Goal: Task Accomplishment & Management: Use online tool/utility

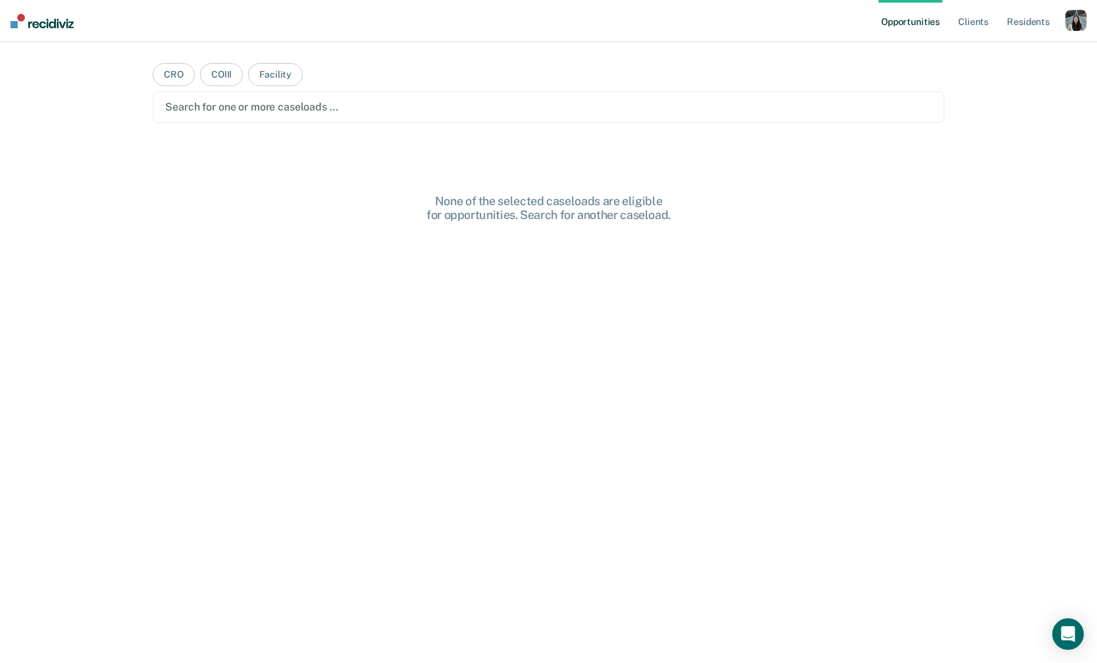
click at [1078, 17] on div "button" at bounding box center [1075, 20] width 21 height 21
click at [993, 57] on link "Profile" at bounding box center [1023, 53] width 106 height 11
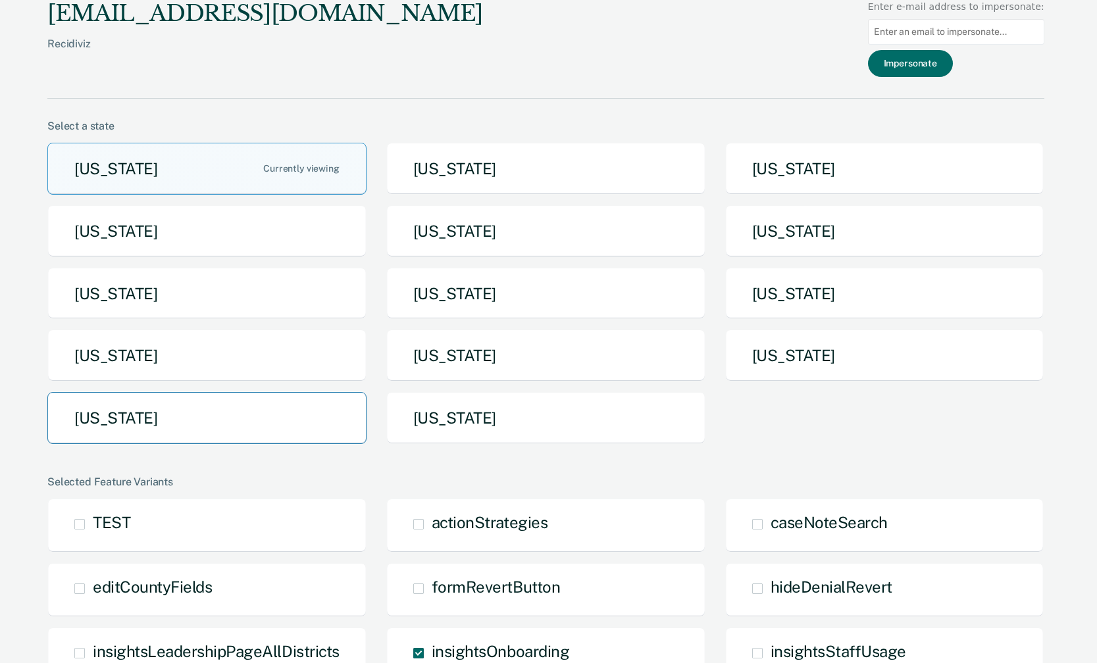
click at [297, 407] on button "[US_STATE]" at bounding box center [206, 418] width 319 height 52
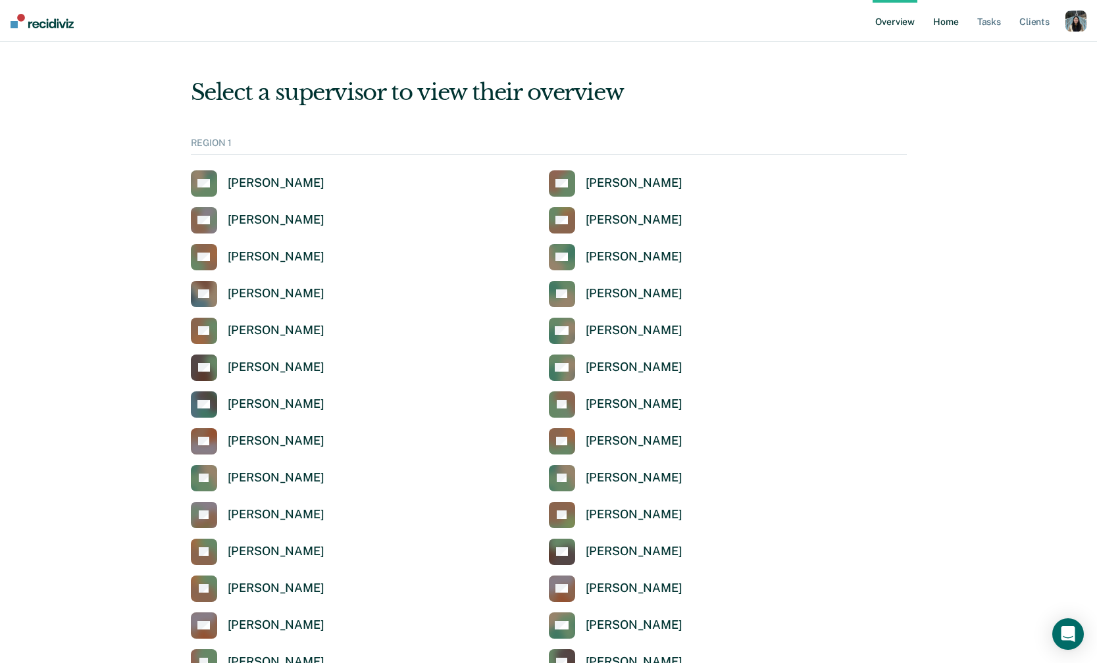
click at [943, 10] on link "Home" at bounding box center [945, 21] width 30 height 42
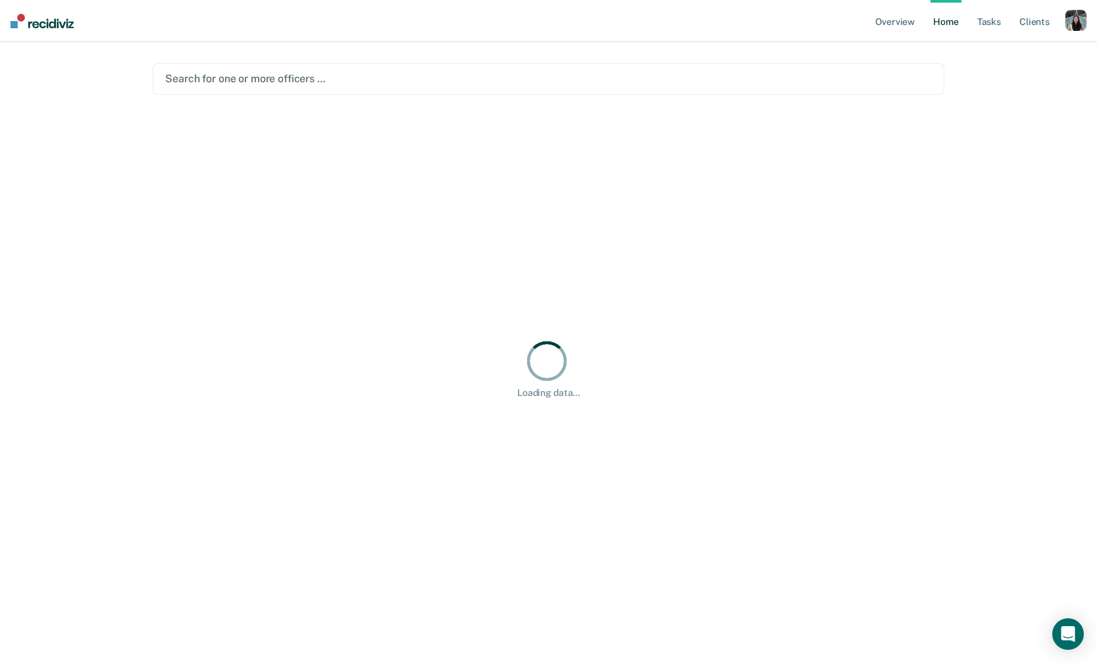
click at [532, 87] on div "Search for one or more officers …" at bounding box center [548, 79] width 768 height 18
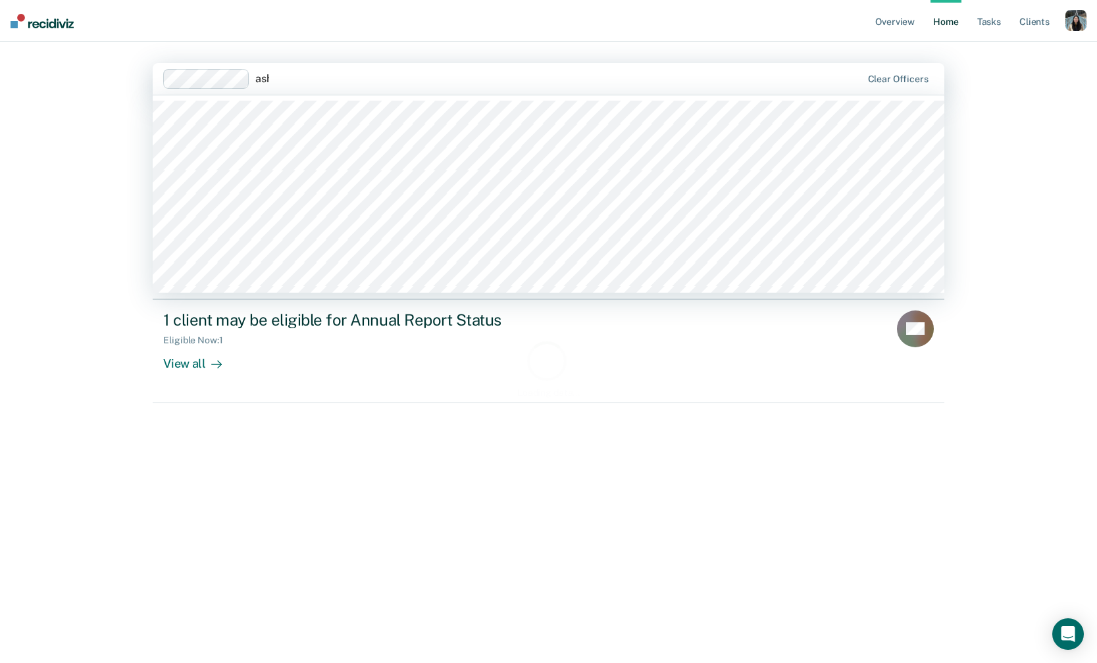
type input "ashia"
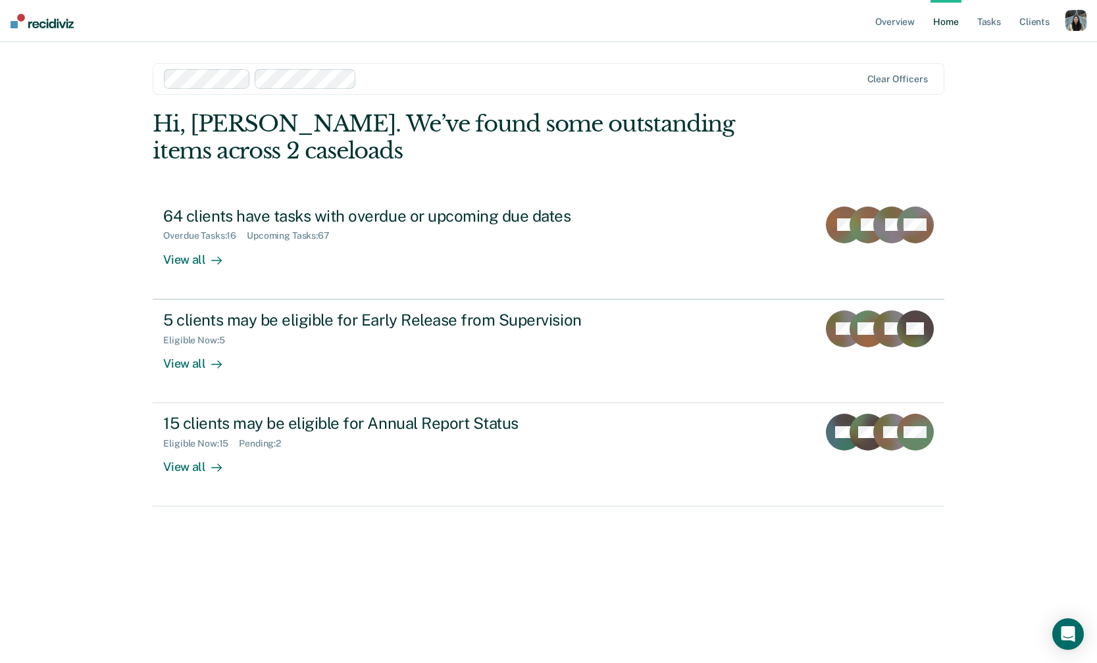
click at [580, 78] on div at bounding box center [611, 78] width 498 height 15
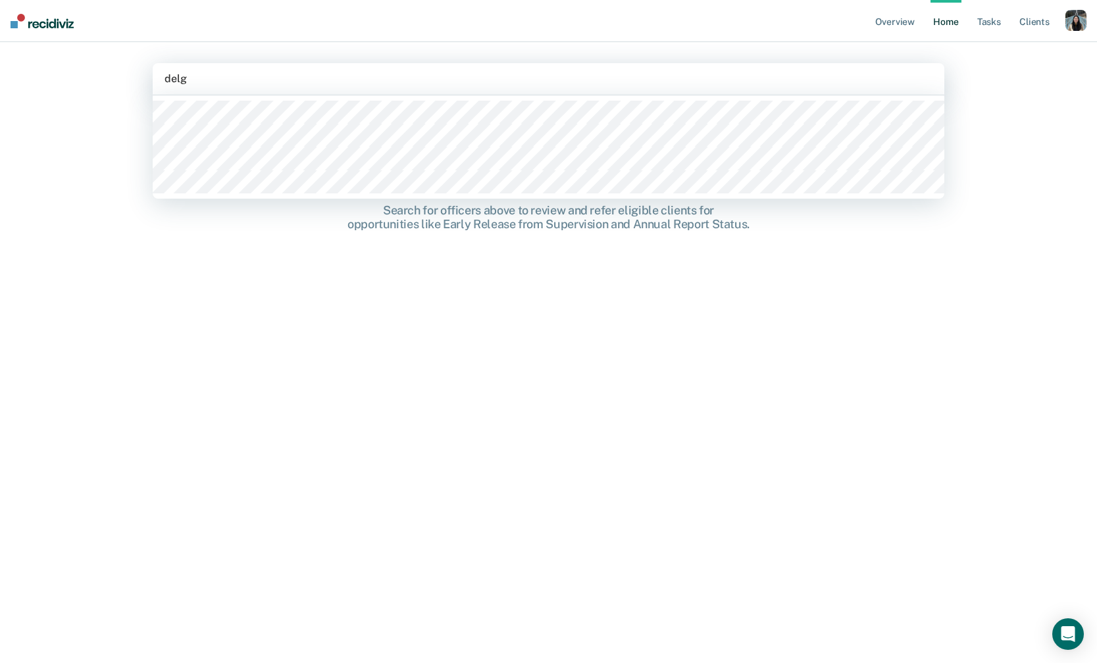
type input "delga"
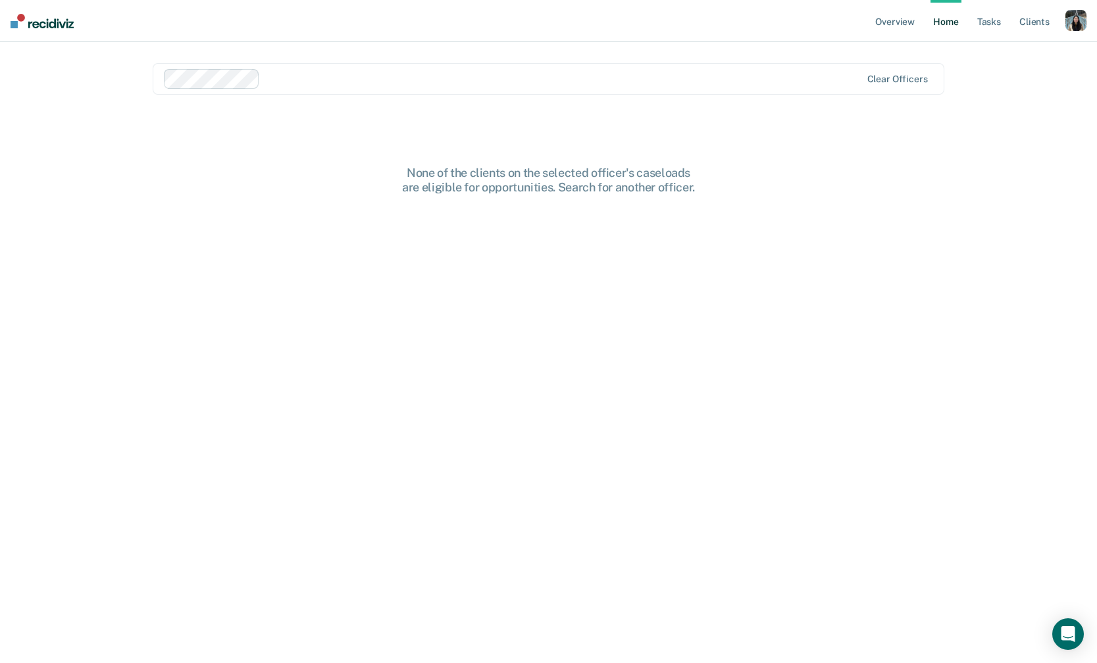
click at [474, 89] on div "Clear officers" at bounding box center [548, 79] width 791 height 32
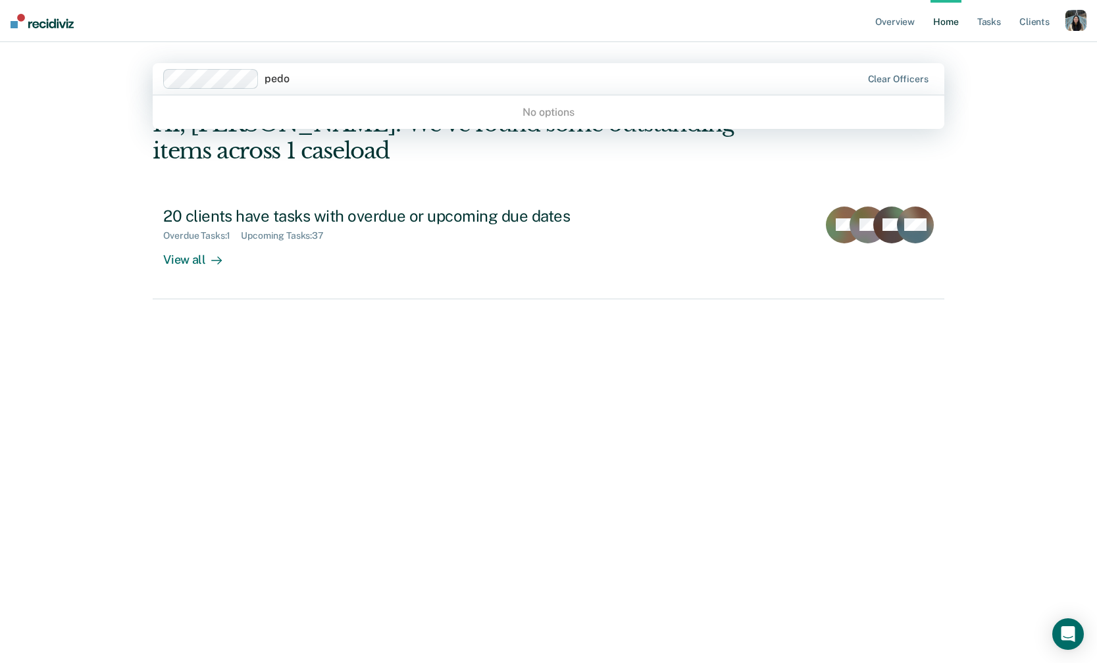
type input "ped"
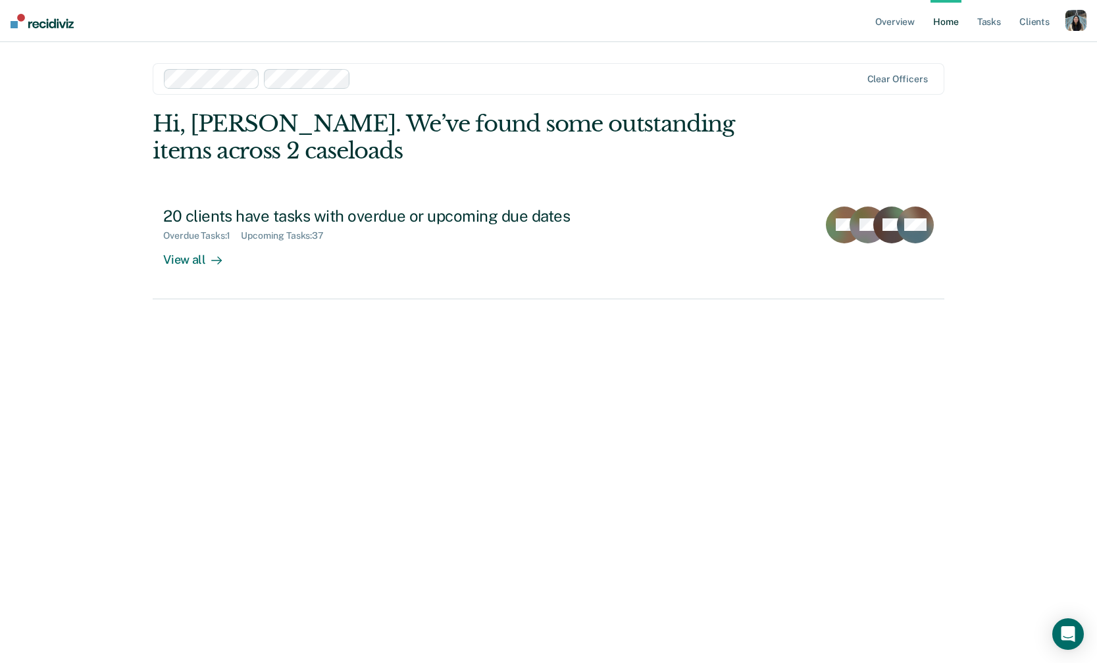
click at [463, 83] on div at bounding box center [608, 78] width 505 height 15
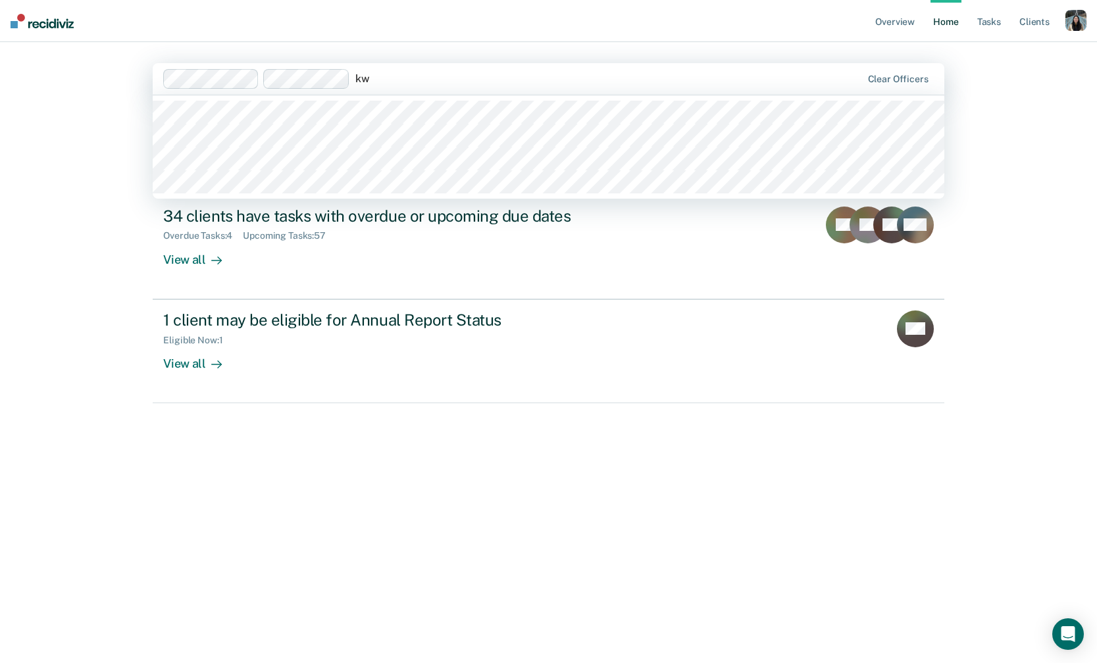
type input "k"
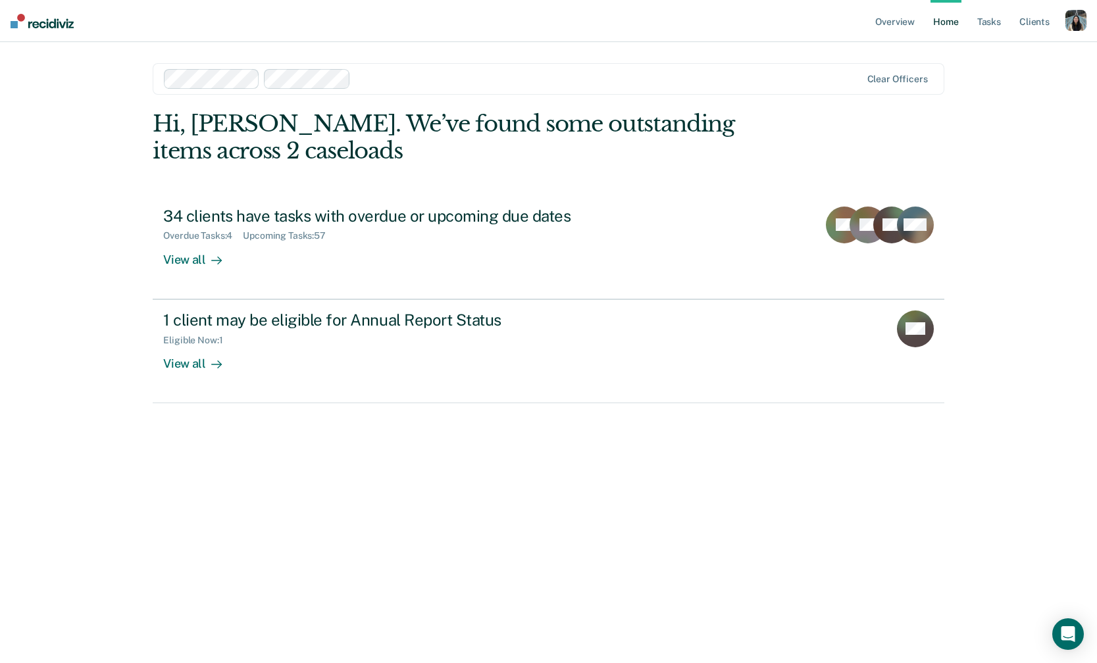
click at [987, 92] on div "Overview Home Tasks Client s Profile How it works Log Out Clear officers Hi, [P…" at bounding box center [548, 331] width 1097 height 663
click at [403, 84] on div at bounding box center [608, 78] width 505 height 15
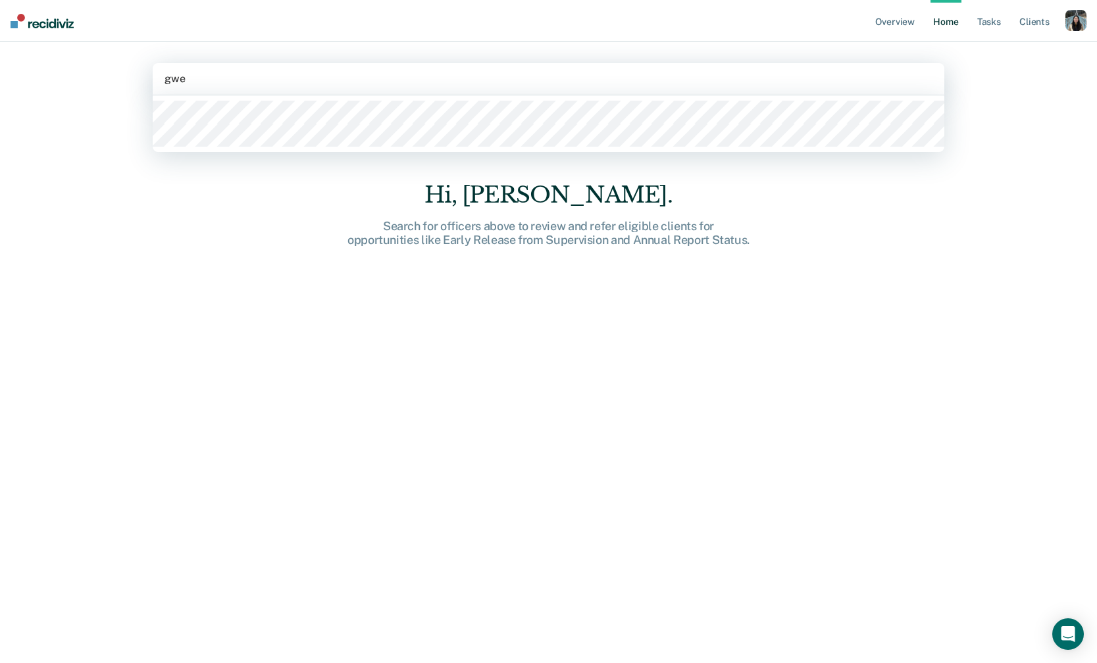
type input "[PERSON_NAME]"
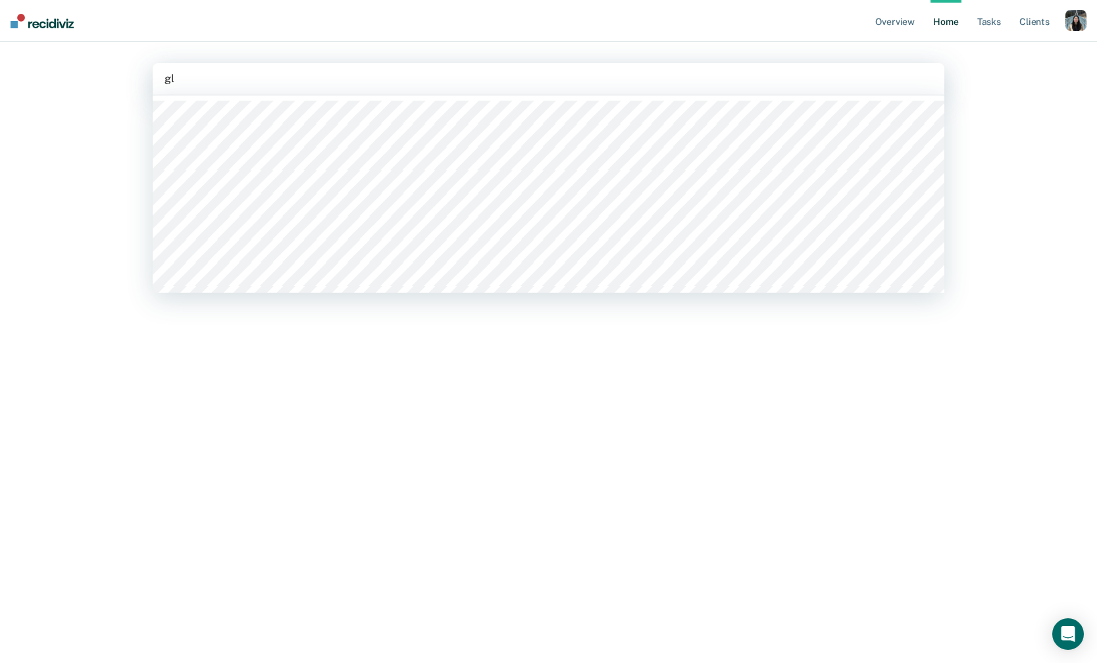
type input "g"
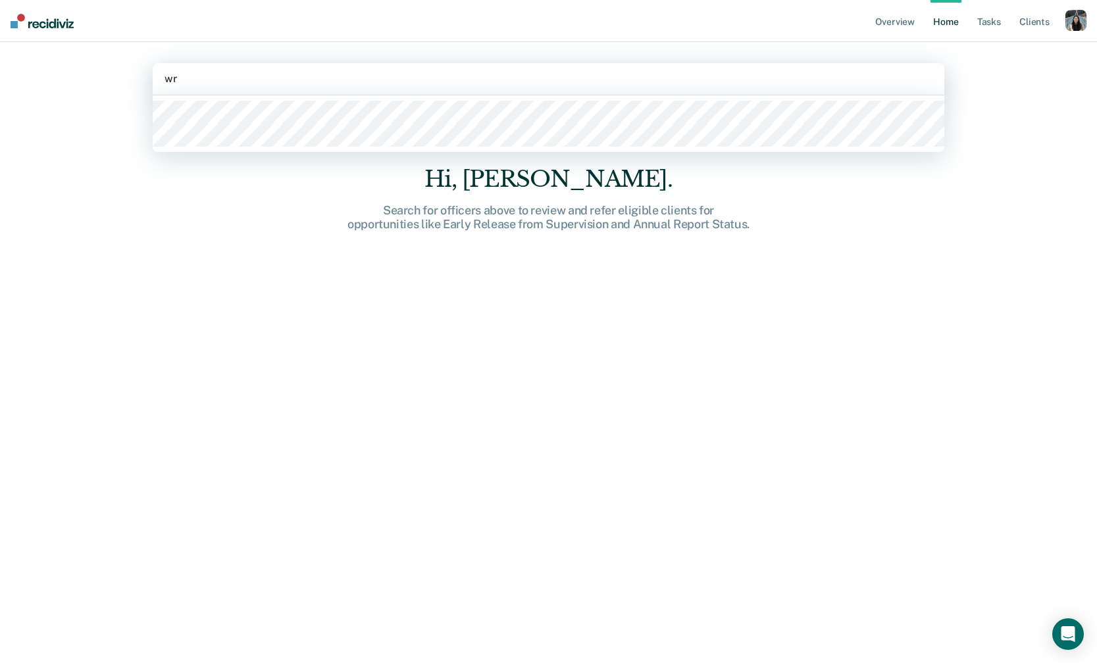
type input "w"
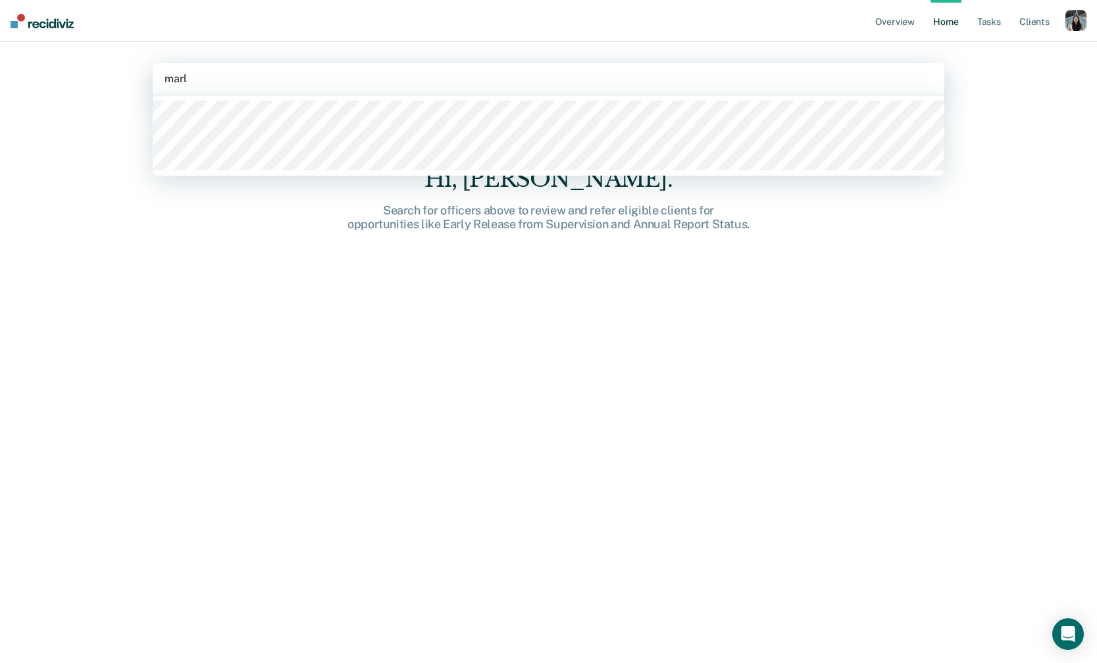
type input "marle"
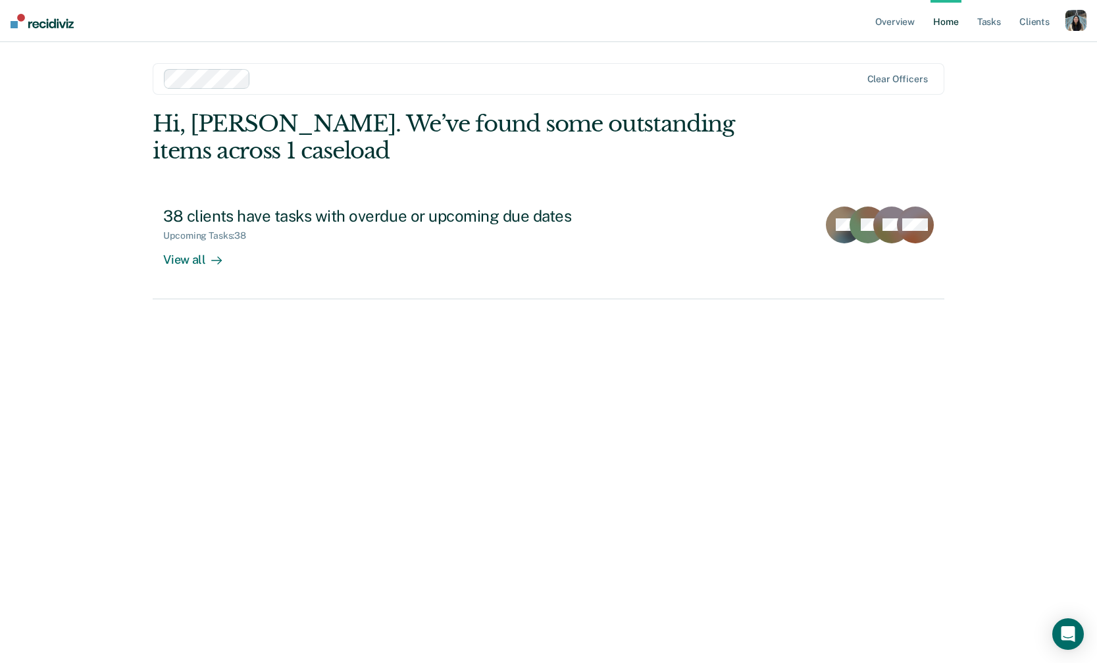
click at [343, 84] on div at bounding box center [558, 78] width 605 height 15
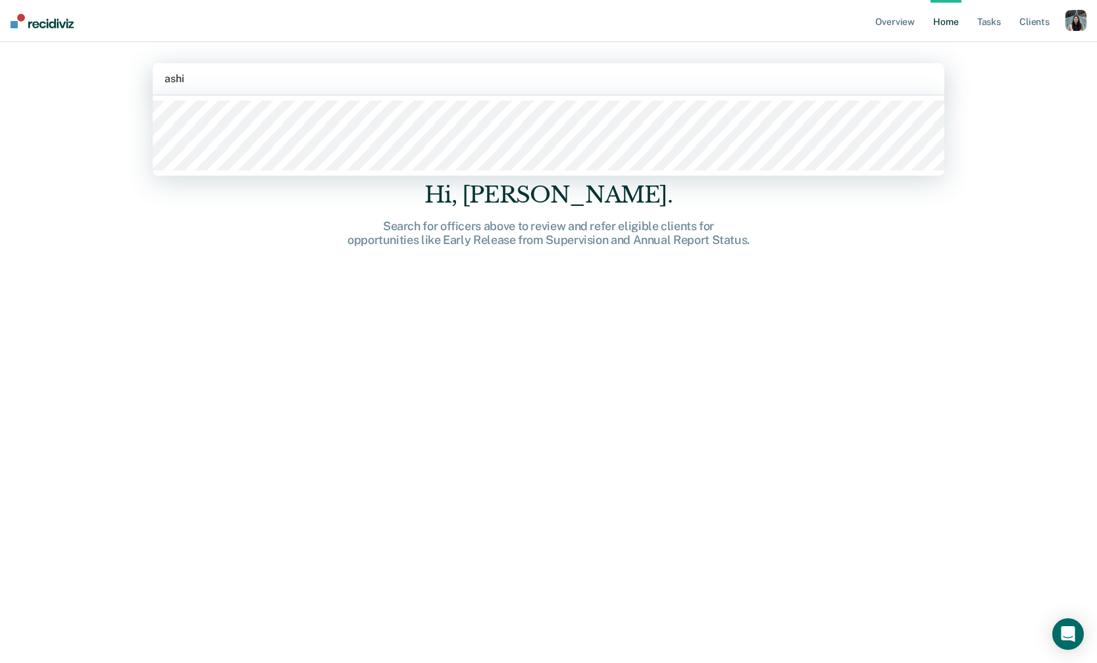
type input "ashia"
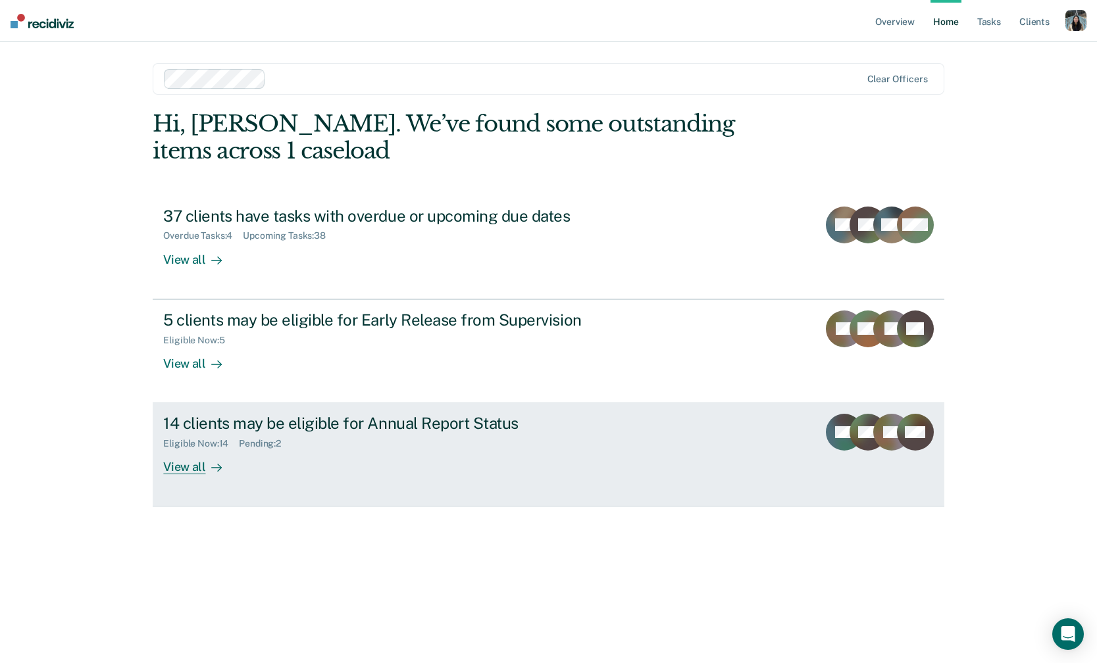
click at [303, 446] on div "Eligible Now : 14 Pending : 2" at bounding box center [394, 441] width 462 height 16
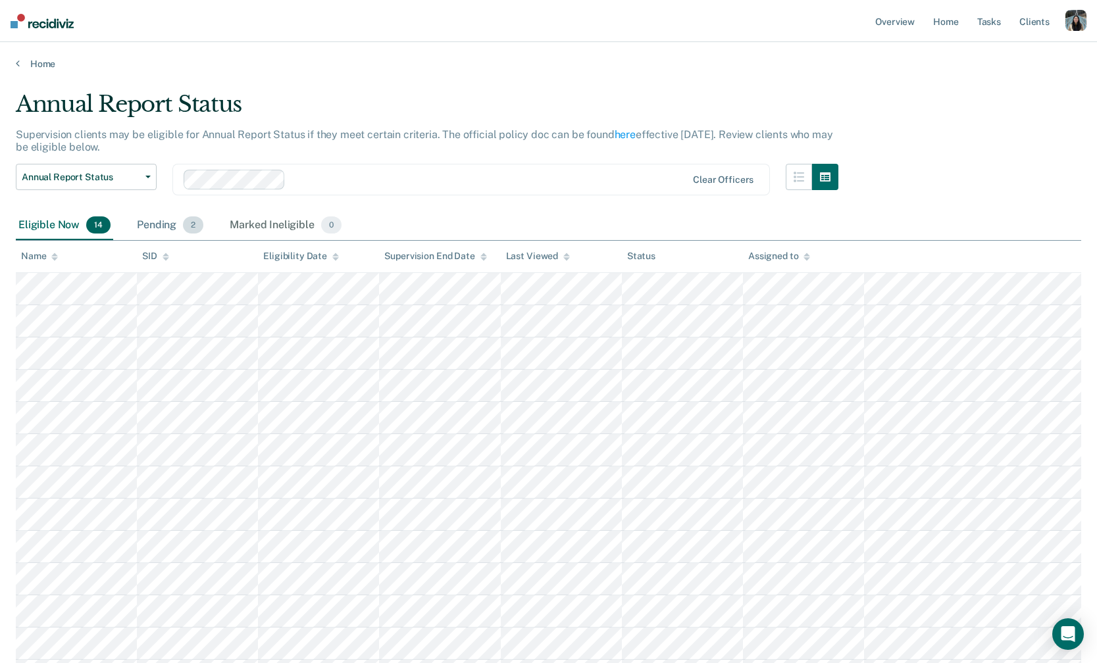
click at [162, 220] on div "Pending 2" at bounding box center [170, 225] width 72 height 29
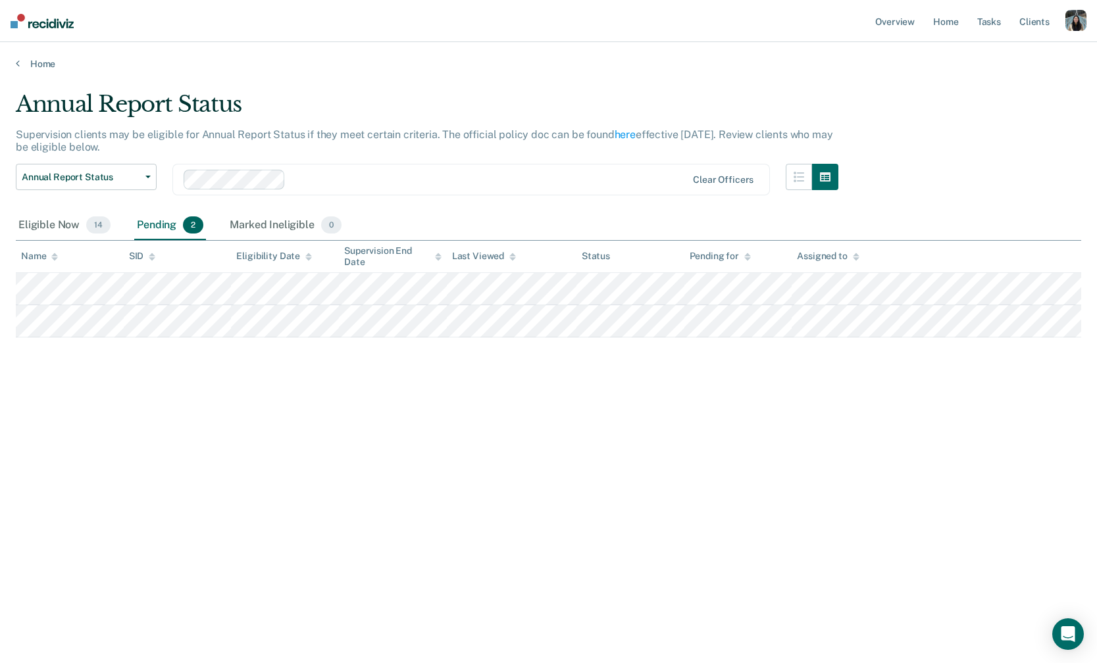
click at [341, 184] on div at bounding box center [489, 179] width 396 height 15
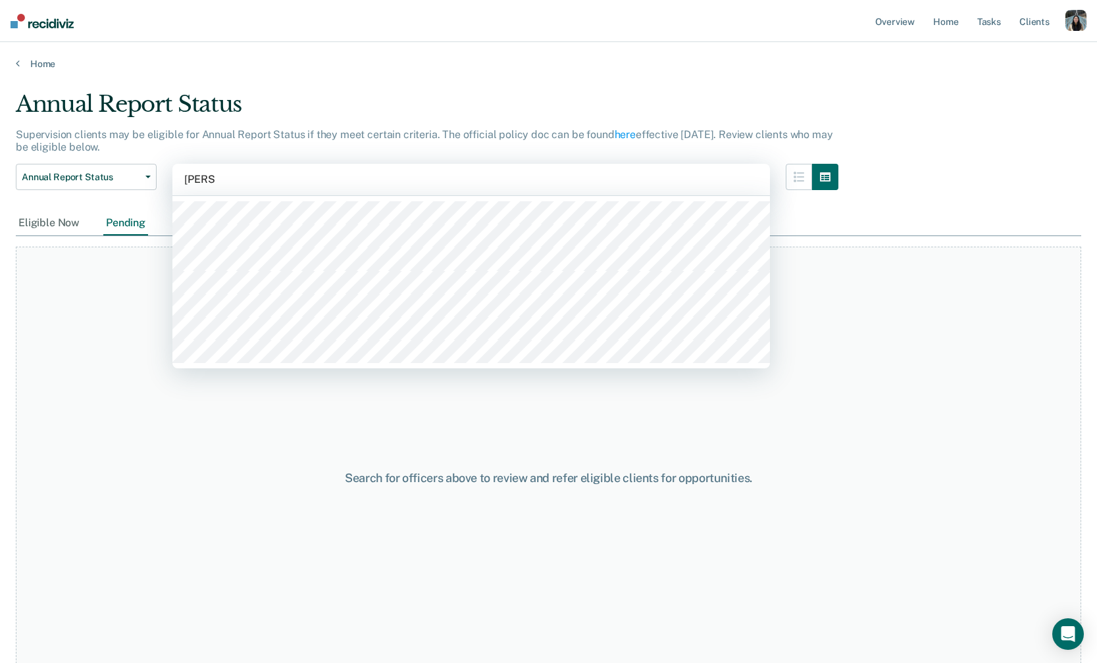
type input "[PERSON_NAME]"
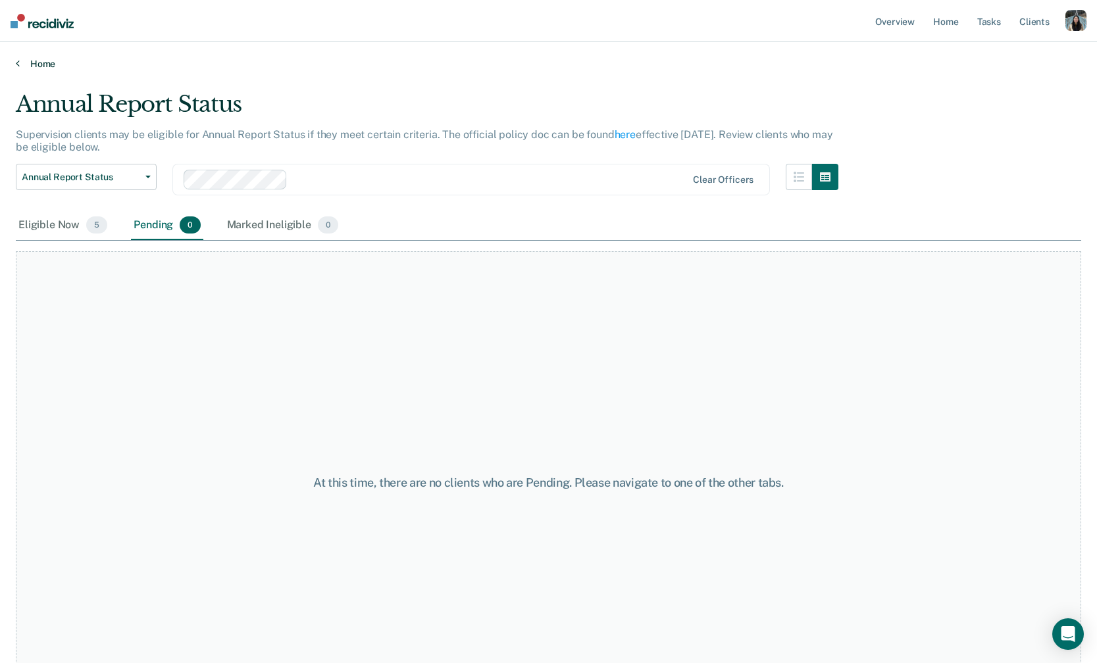
click at [41, 63] on link "Home" at bounding box center [548, 64] width 1065 height 12
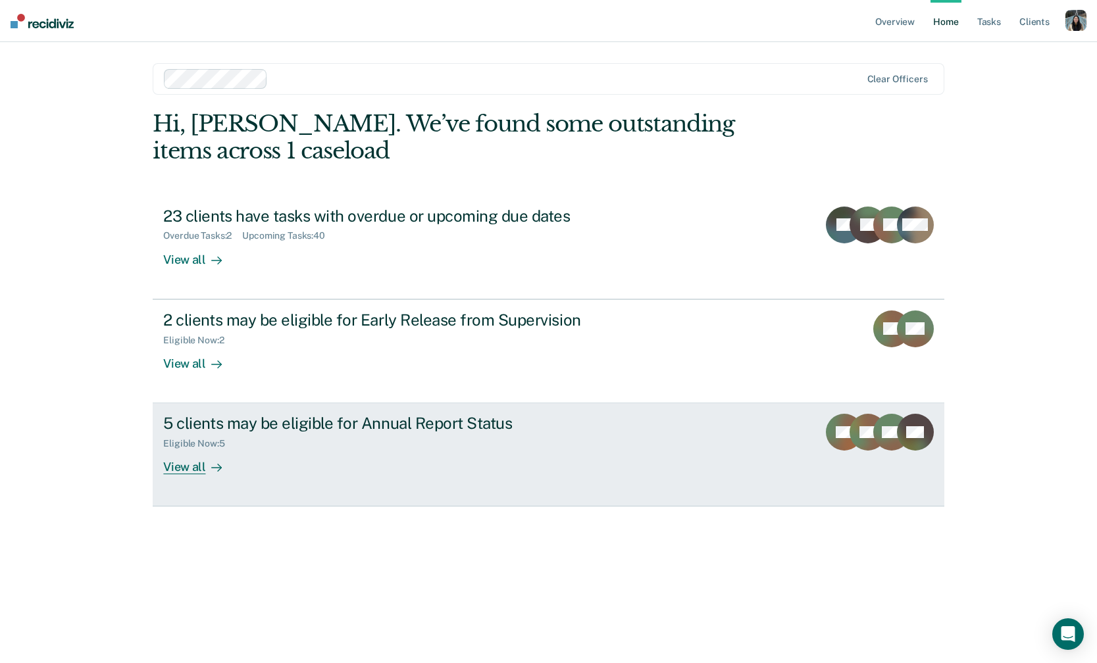
click at [270, 422] on div "5 clients may be eligible for Annual Report Status" at bounding box center [394, 423] width 462 height 19
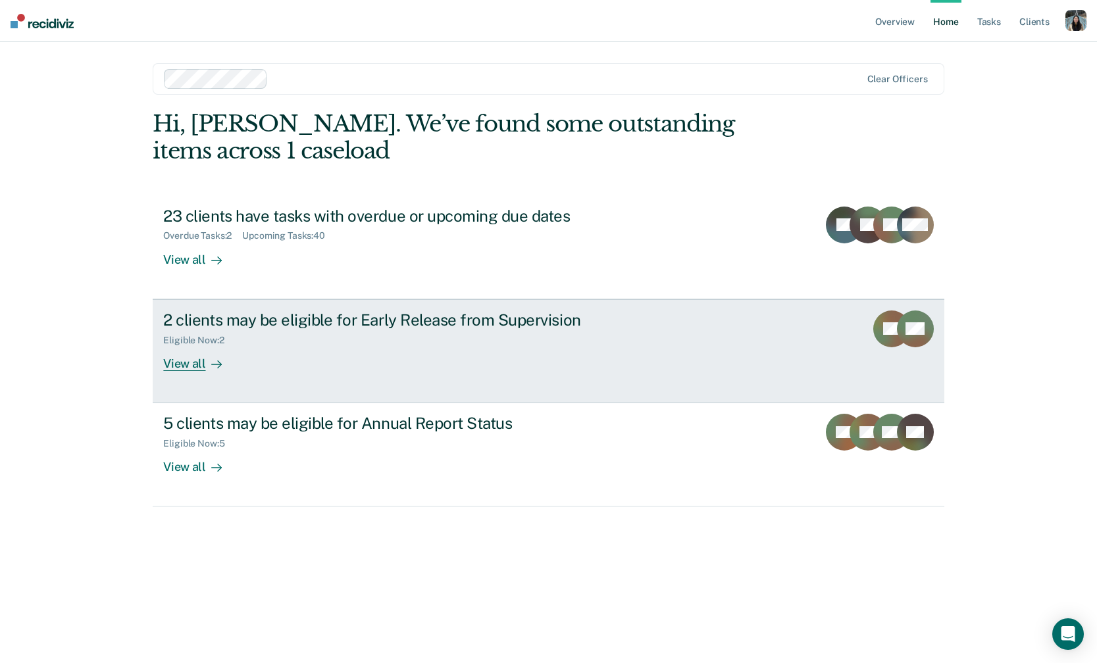
click at [270, 354] on div "2 clients may be eligible for Early Release from Supervision Eligible Now : 2 V…" at bounding box center [409, 341] width 493 height 61
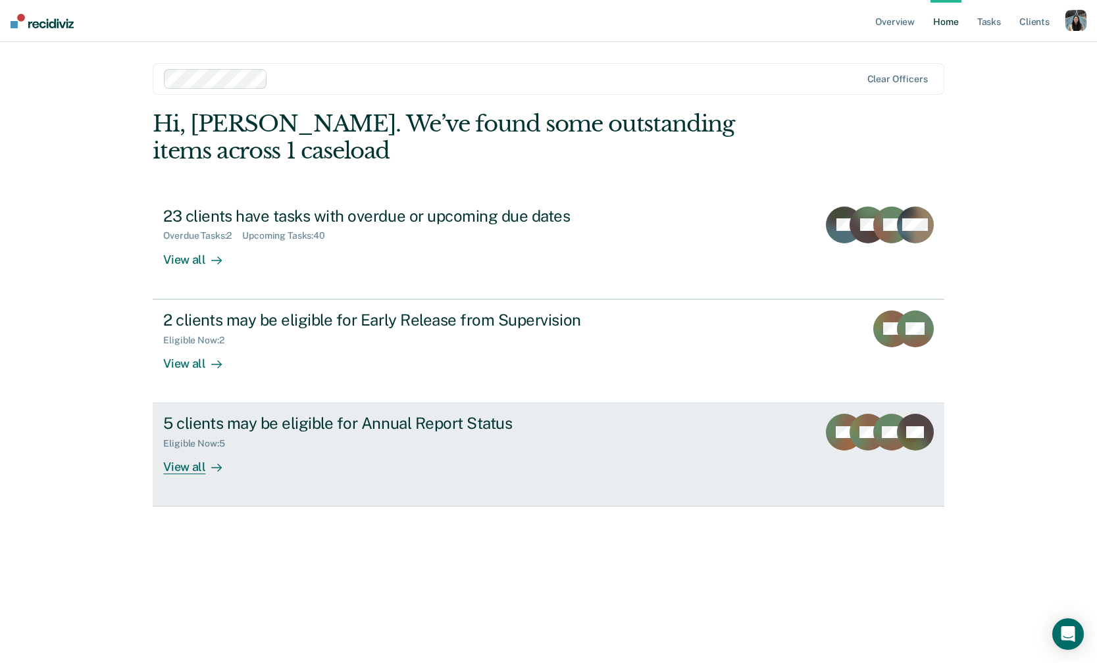
click at [313, 443] on div "Eligible Now : 5" at bounding box center [394, 441] width 462 height 16
